Goal: Information Seeking & Learning: Find specific page/section

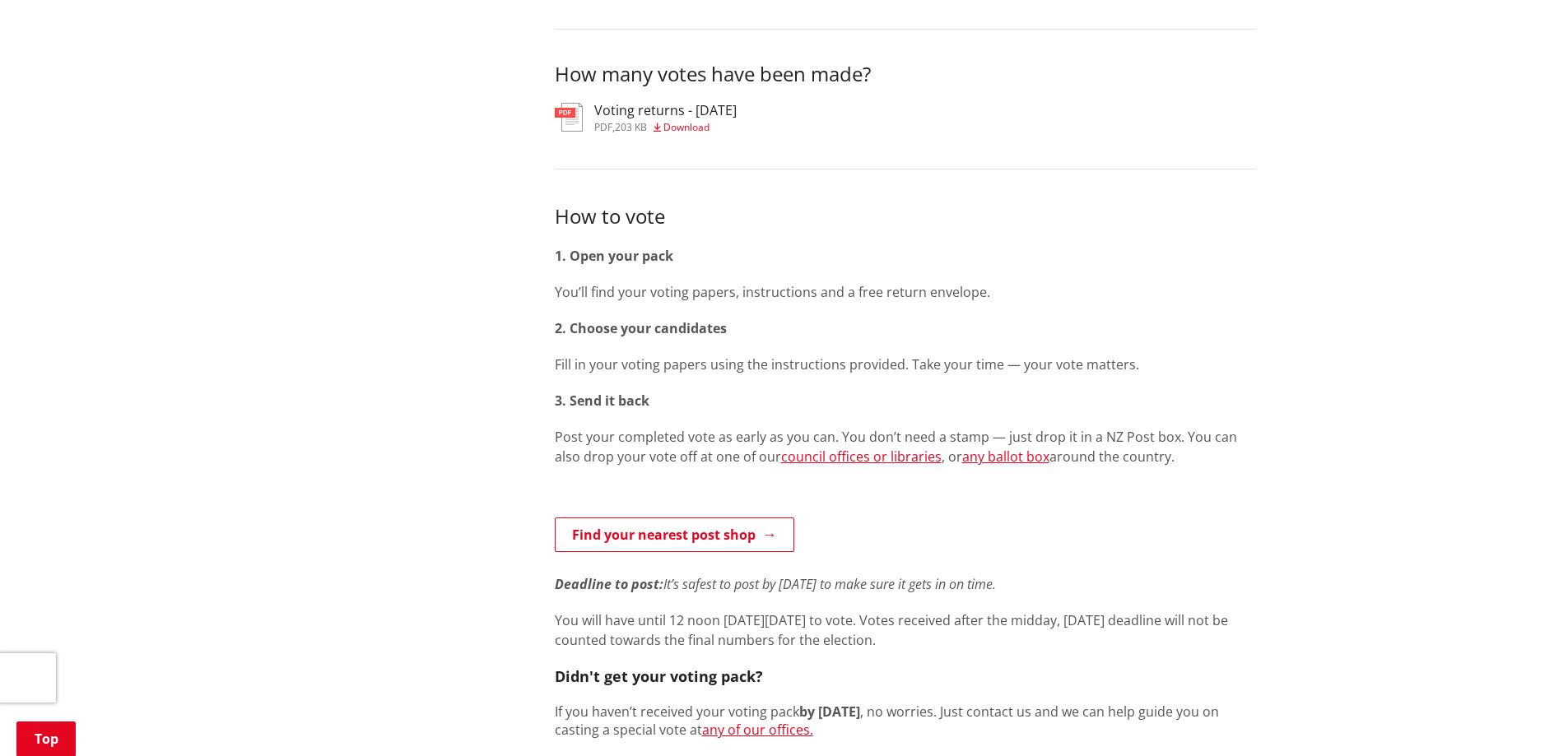
scroll to position [741, 0]
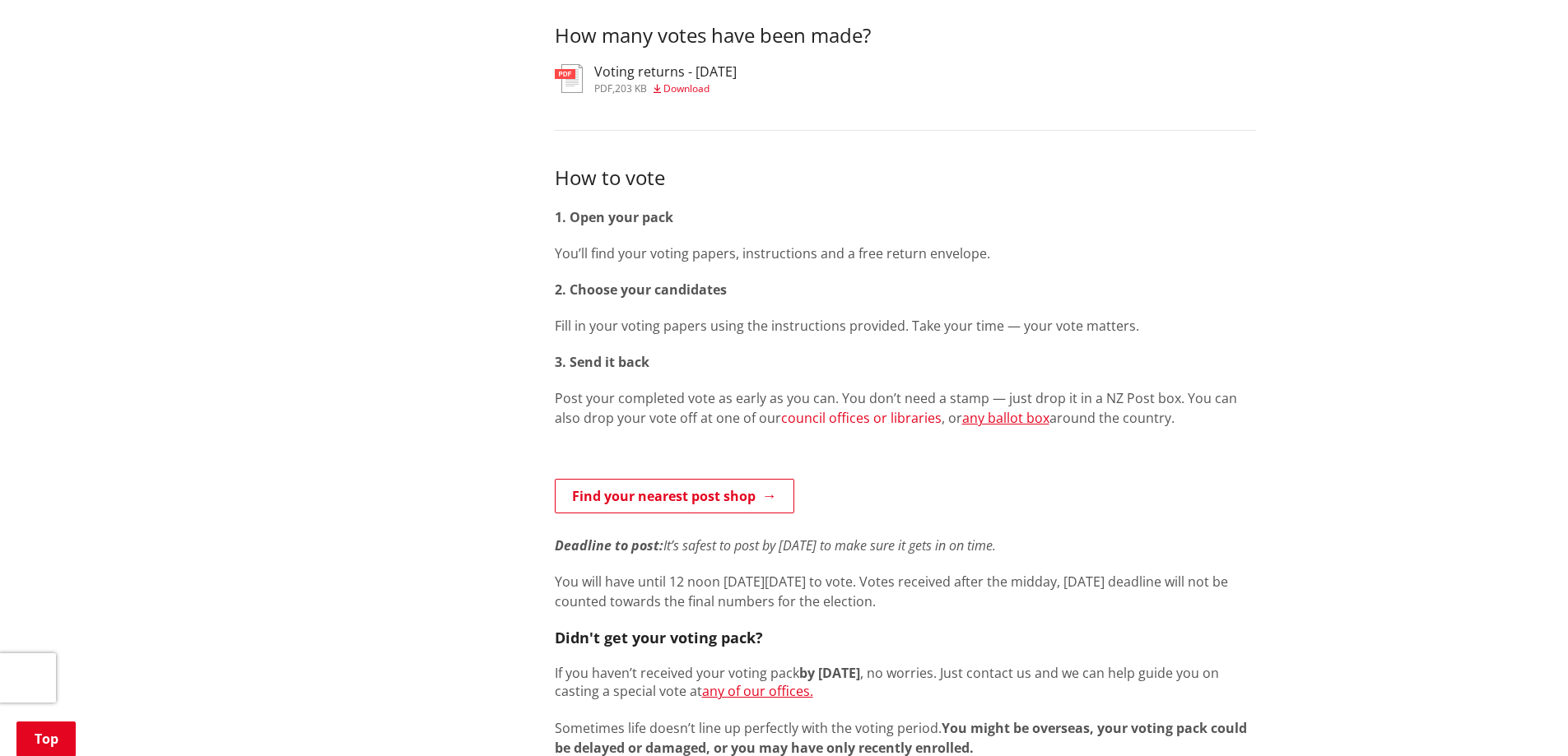
click at [830, 409] on link "council offices or libraries" at bounding box center [861, 418] width 160 height 18
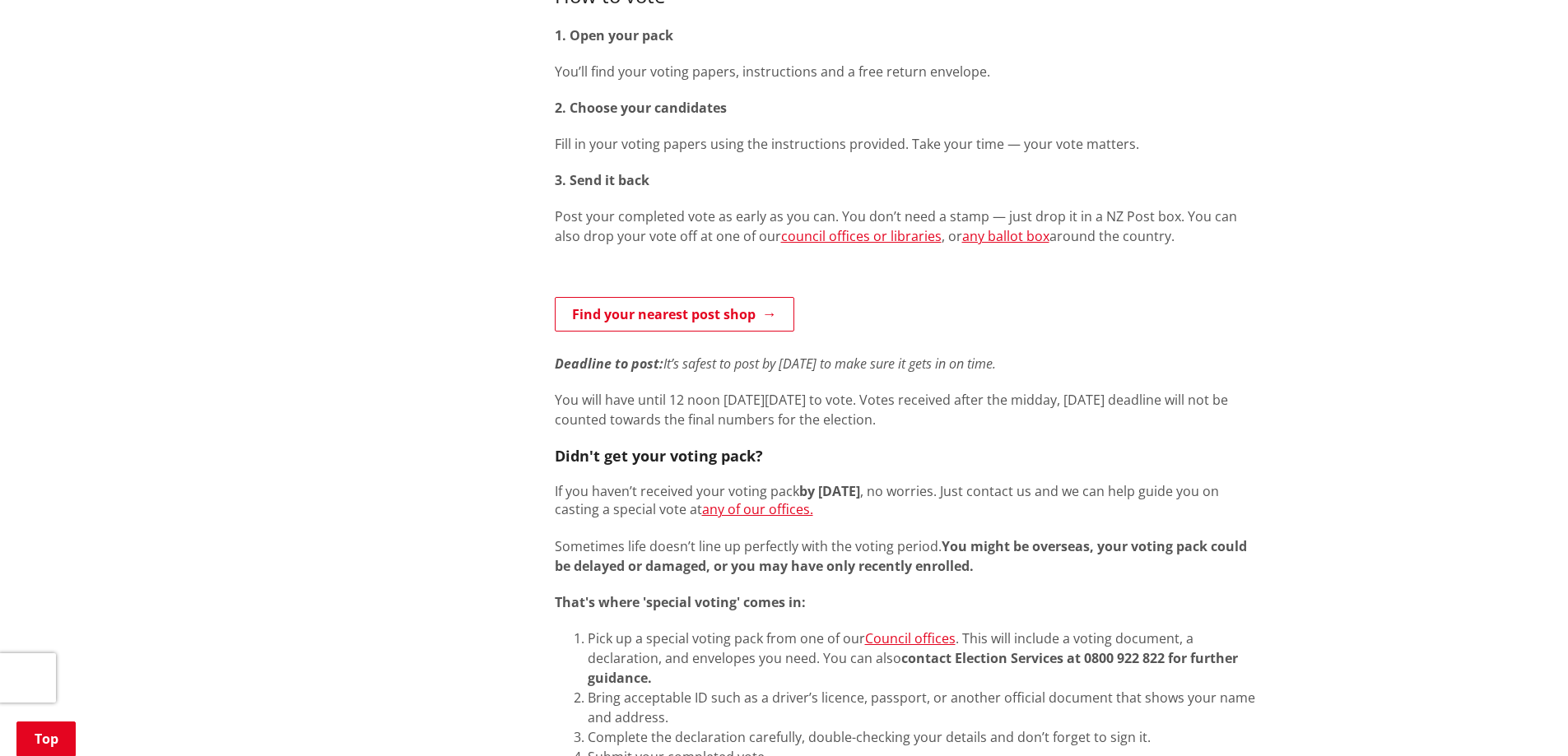
scroll to position [905, 0]
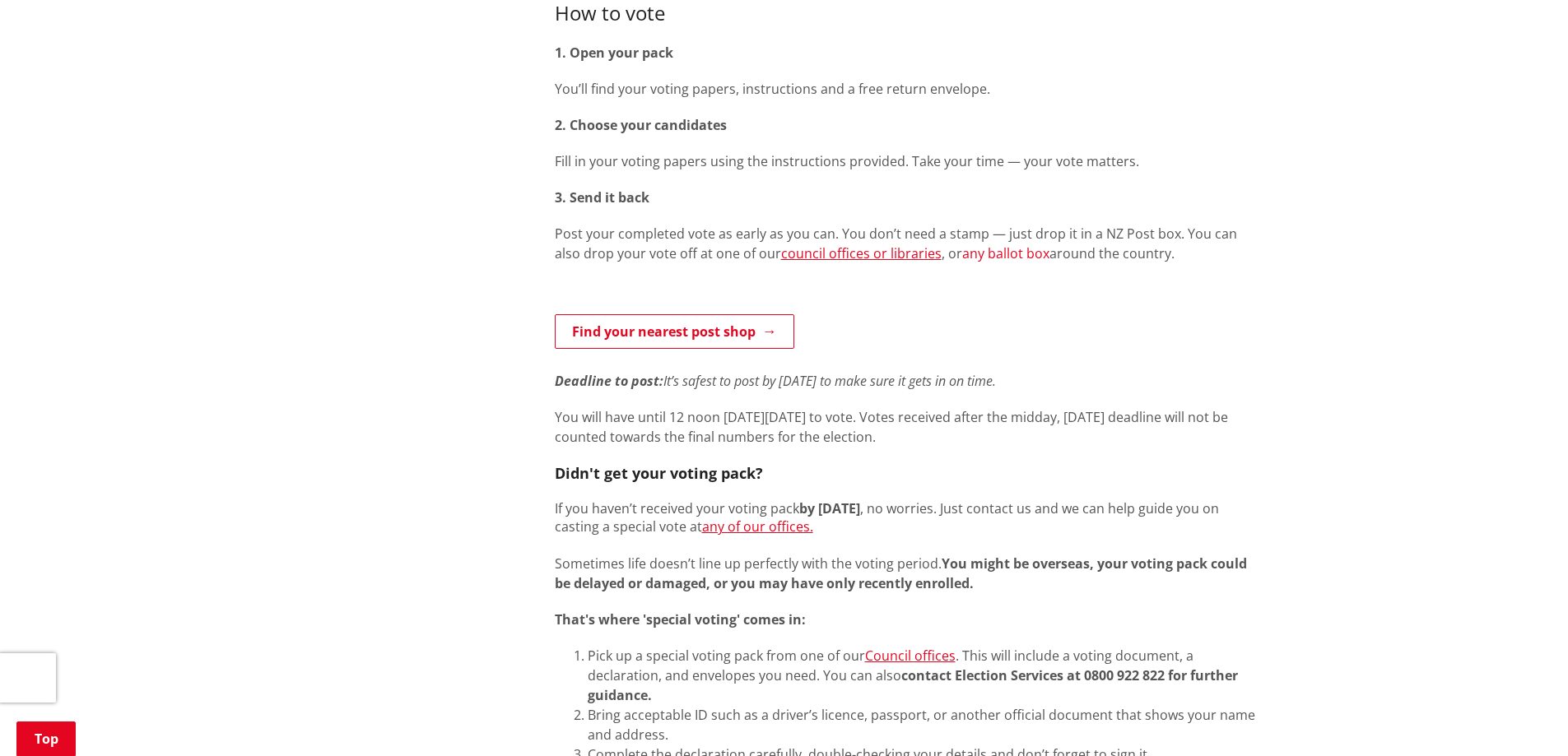
click at [968, 244] on link "any ballot box" at bounding box center [1005, 253] width 87 height 18
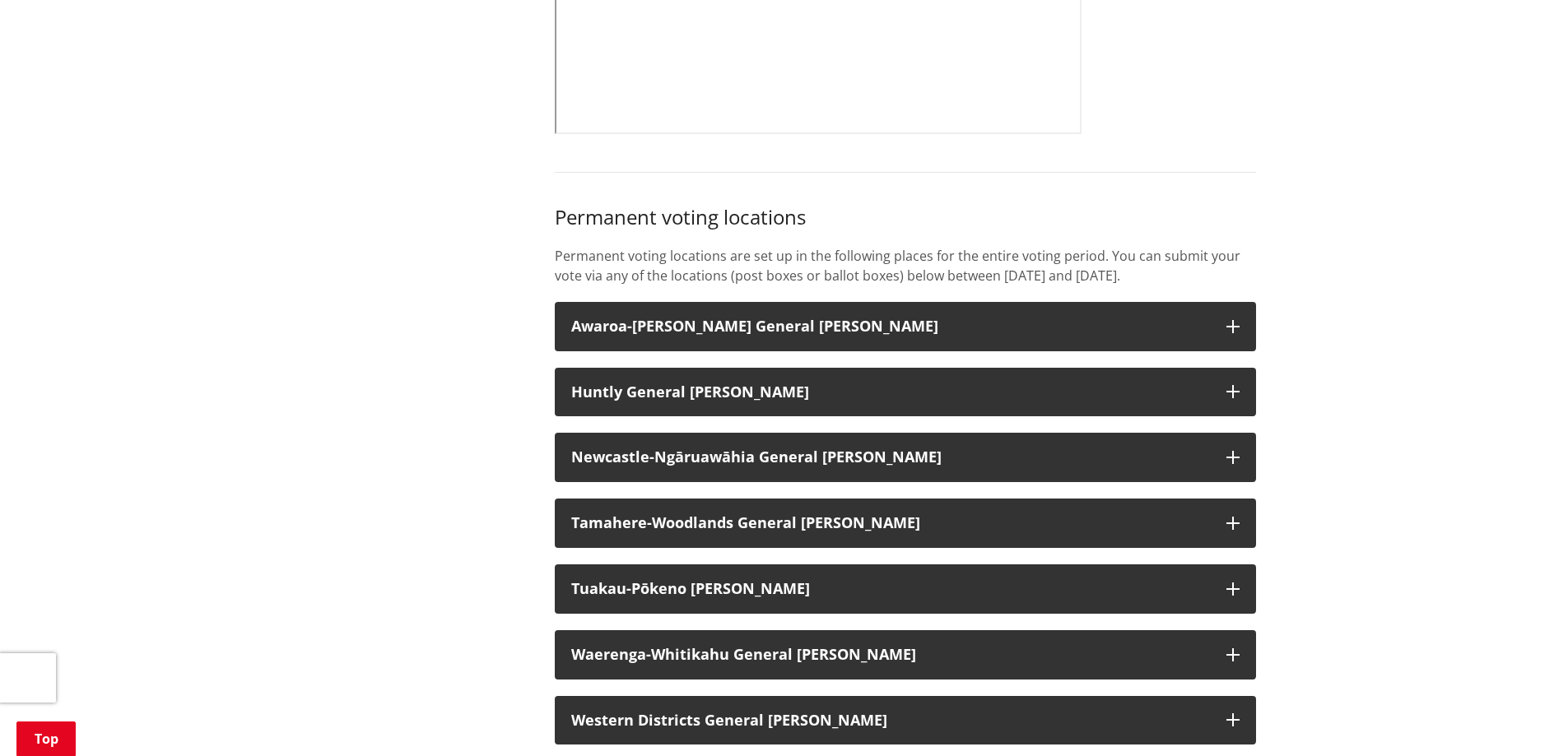
scroll to position [1234, 0]
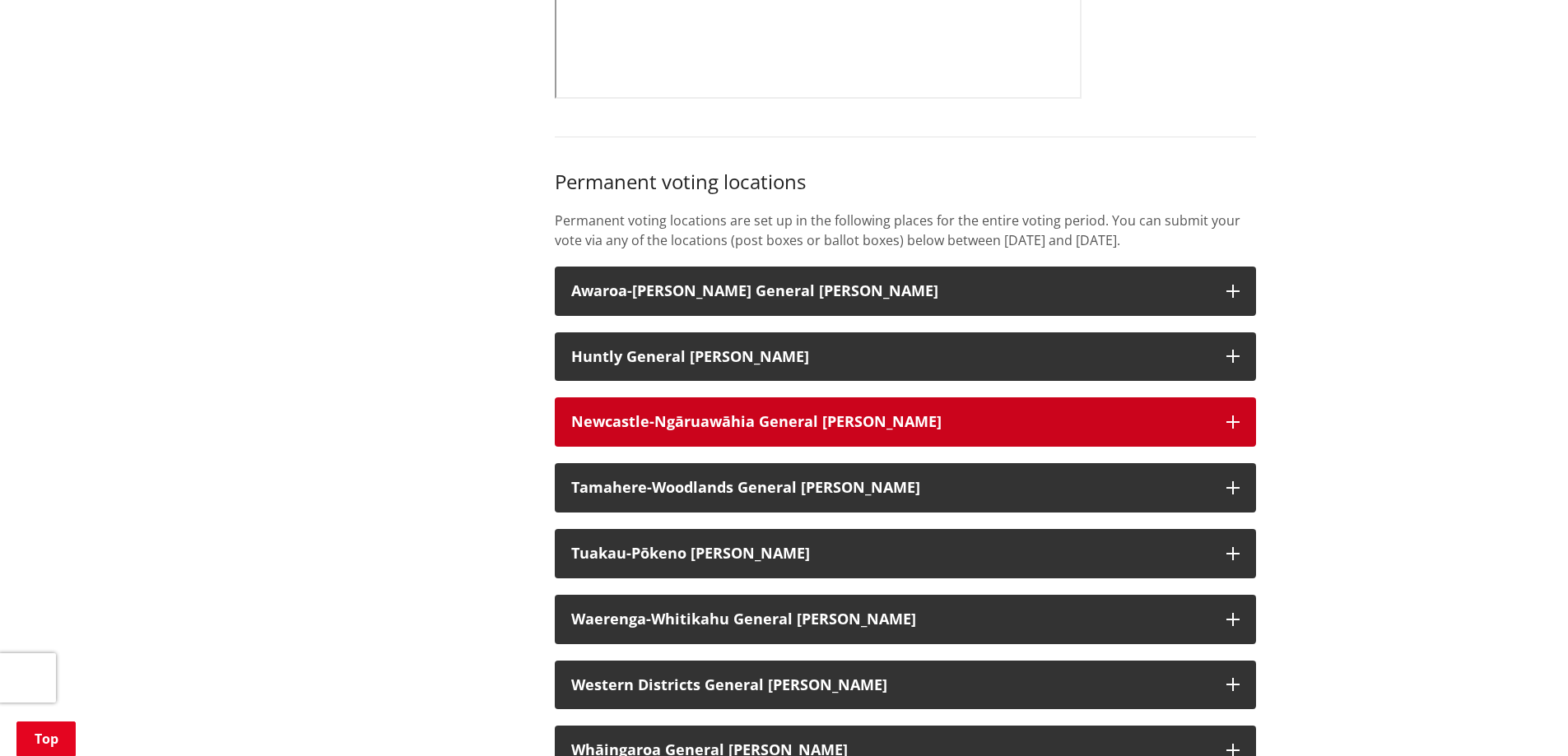
click at [1233, 415] on icon "button" at bounding box center [1233, 422] width 14 height 14
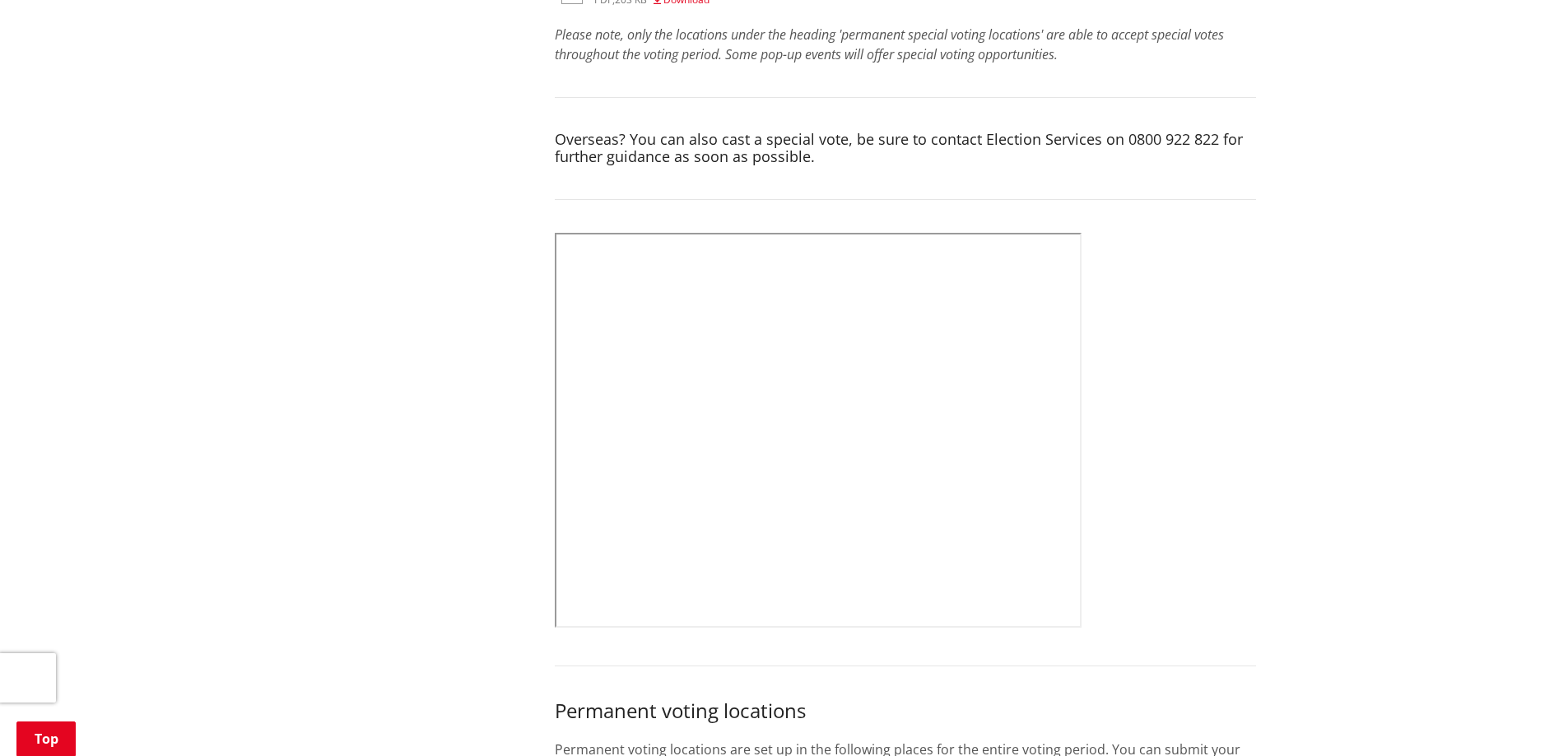
scroll to position [658, 0]
